Goal: Information Seeking & Learning: Learn about a topic

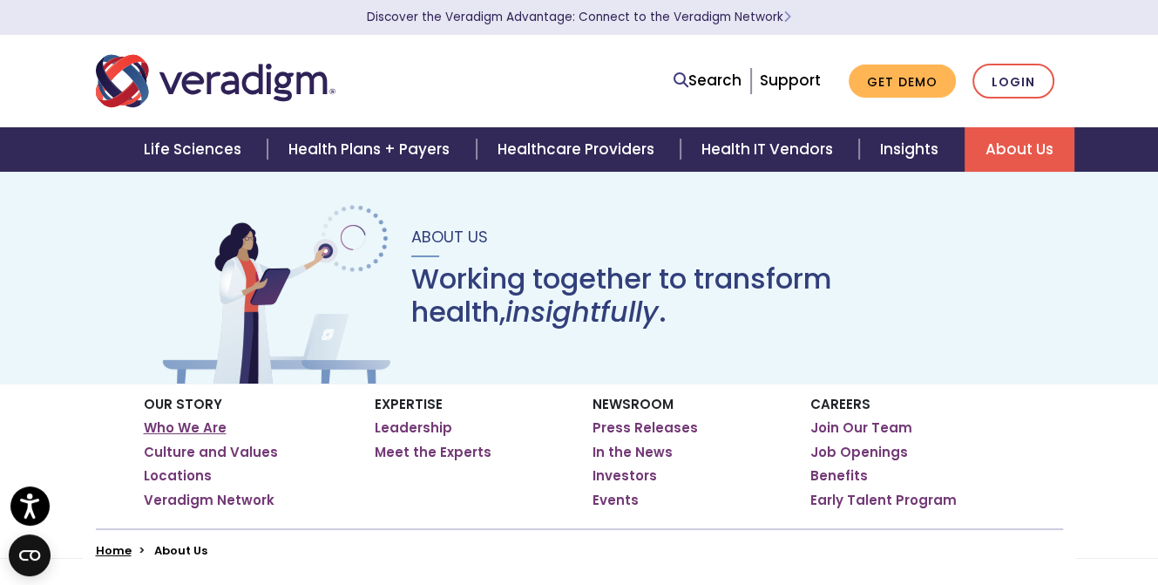
click at [171, 429] on link "Who We Are" at bounding box center [185, 427] width 83 height 17
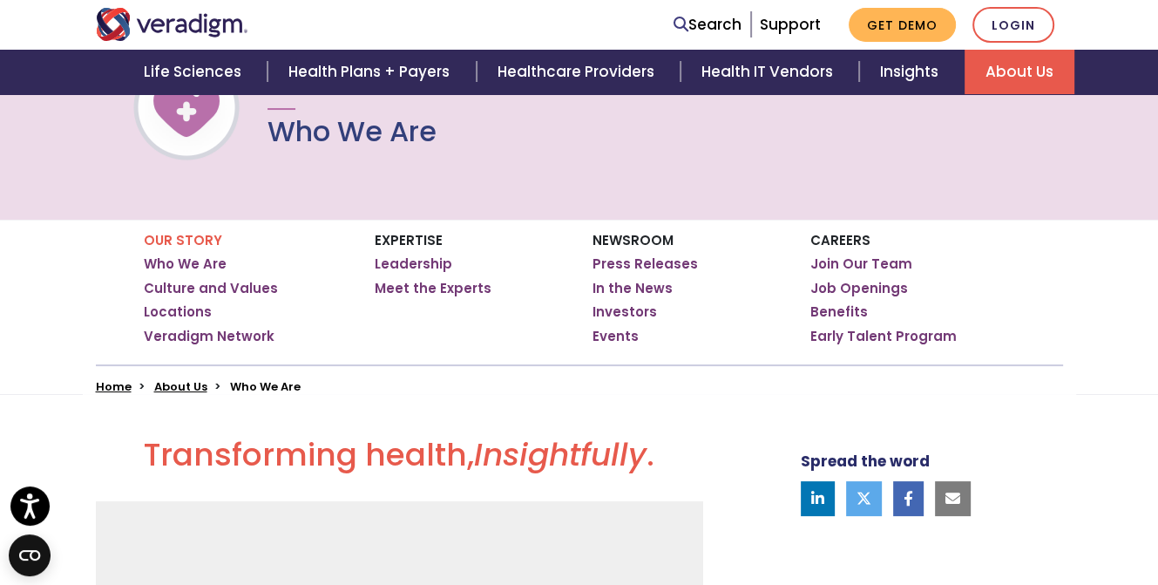
scroll to position [174, 0]
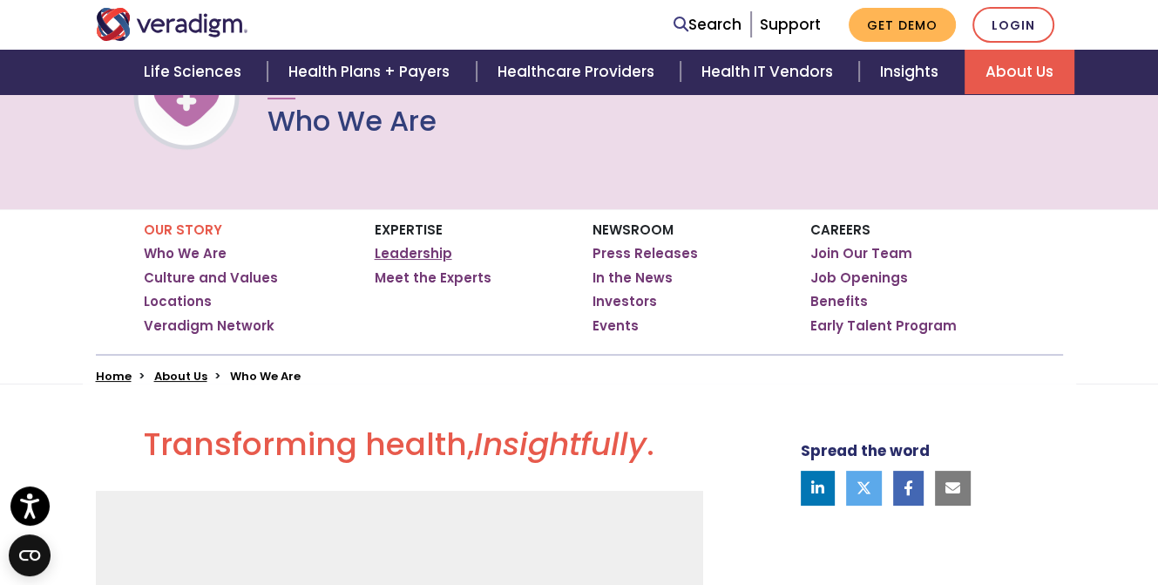
click at [408, 255] on link "Leadership" at bounding box center [414, 253] width 78 height 17
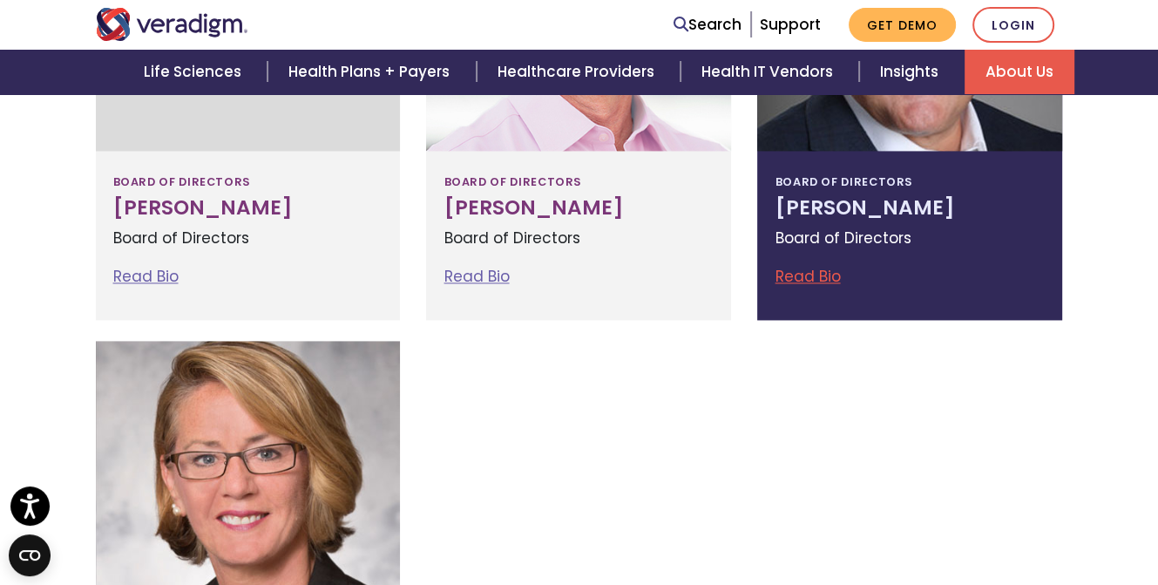
scroll to position [1963, 0]
